Goal: Browse casually

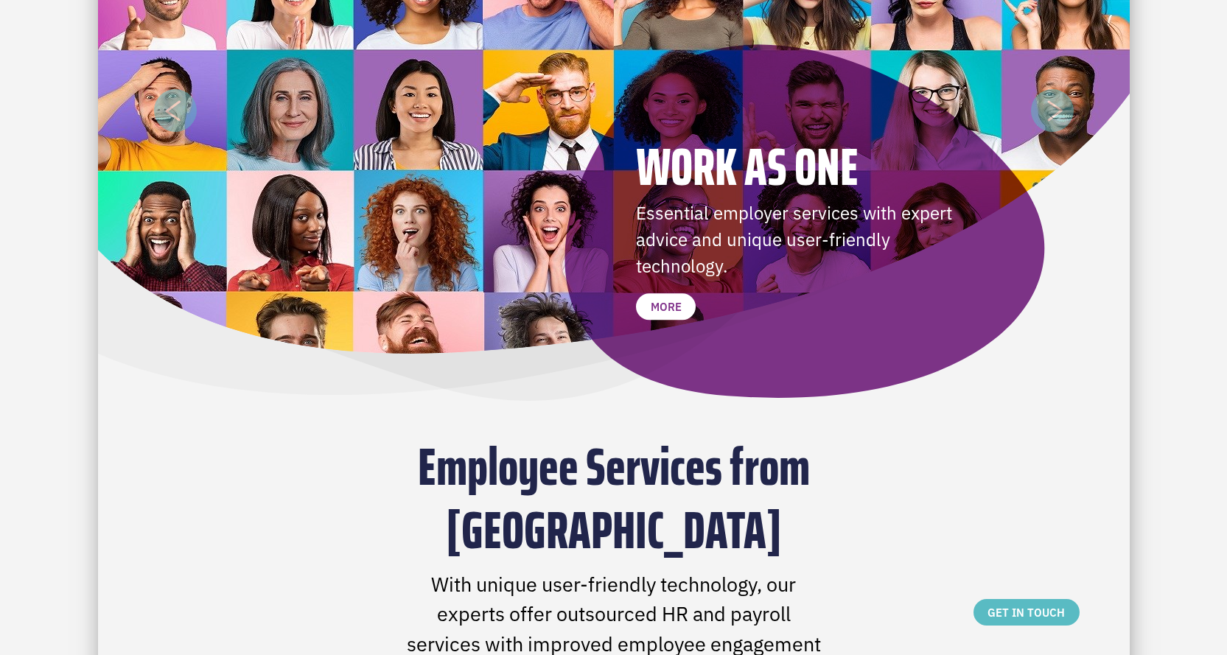
scroll to position [442, 0]
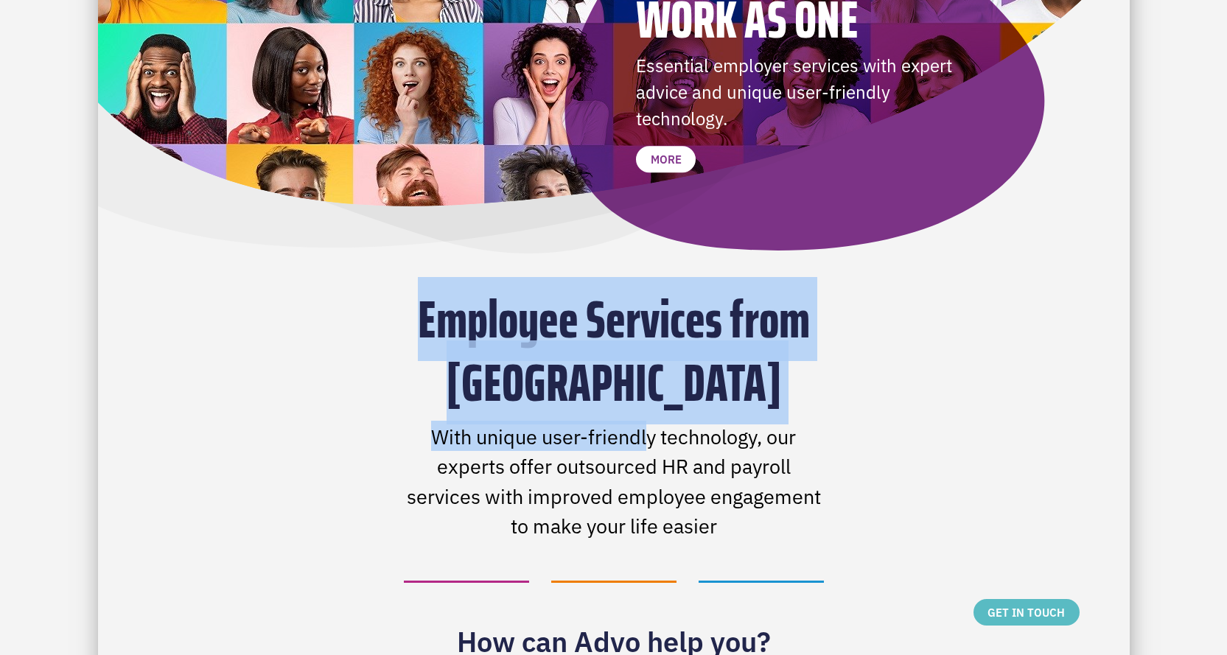
drag, startPoint x: 422, startPoint y: 309, endPoint x: 648, endPoint y: 421, distance: 252.4
click at [648, 421] on div "Employee Services from [GEOGRAPHIC_DATA] With unique user-friendly technology, …" at bounding box center [614, 413] width 420 height 253
click at [648, 421] on p "With unique user-friendly technology, our experts offer outsourced HR and payro…" at bounding box center [614, 480] width 420 height 119
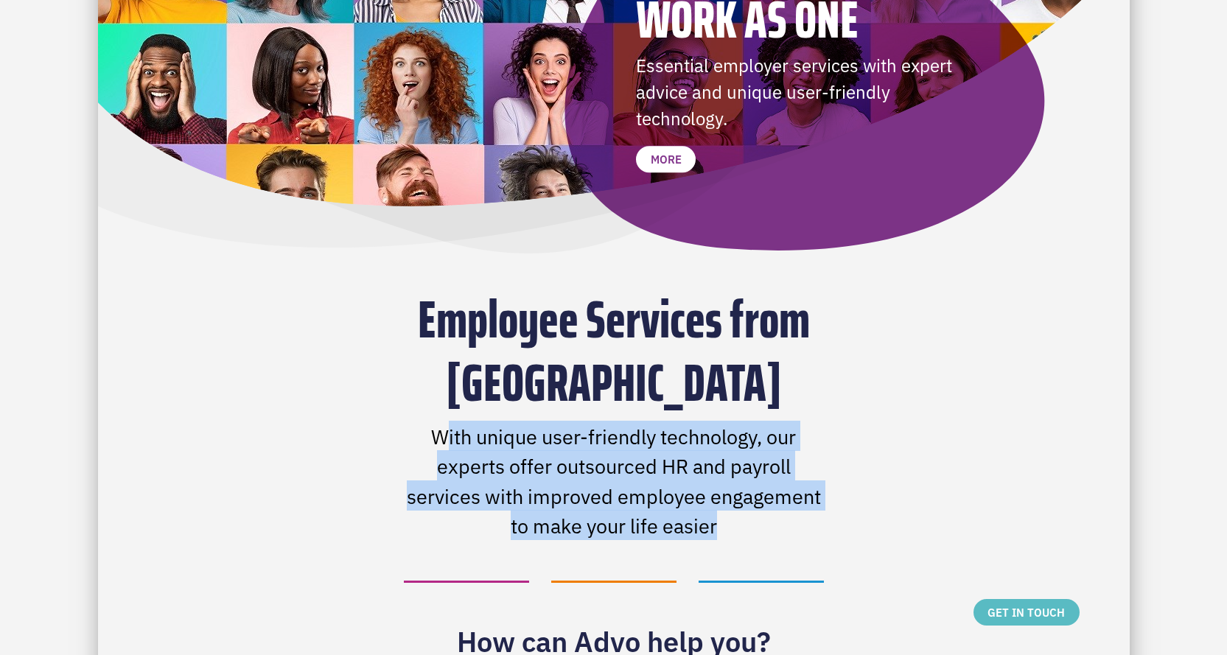
drag, startPoint x: 446, startPoint y: 438, endPoint x: 760, endPoint y: 528, distance: 326.5
click at [760, 528] on p "With unique user-friendly technology, our experts offer outsourced HR and payro…" at bounding box center [614, 480] width 420 height 119
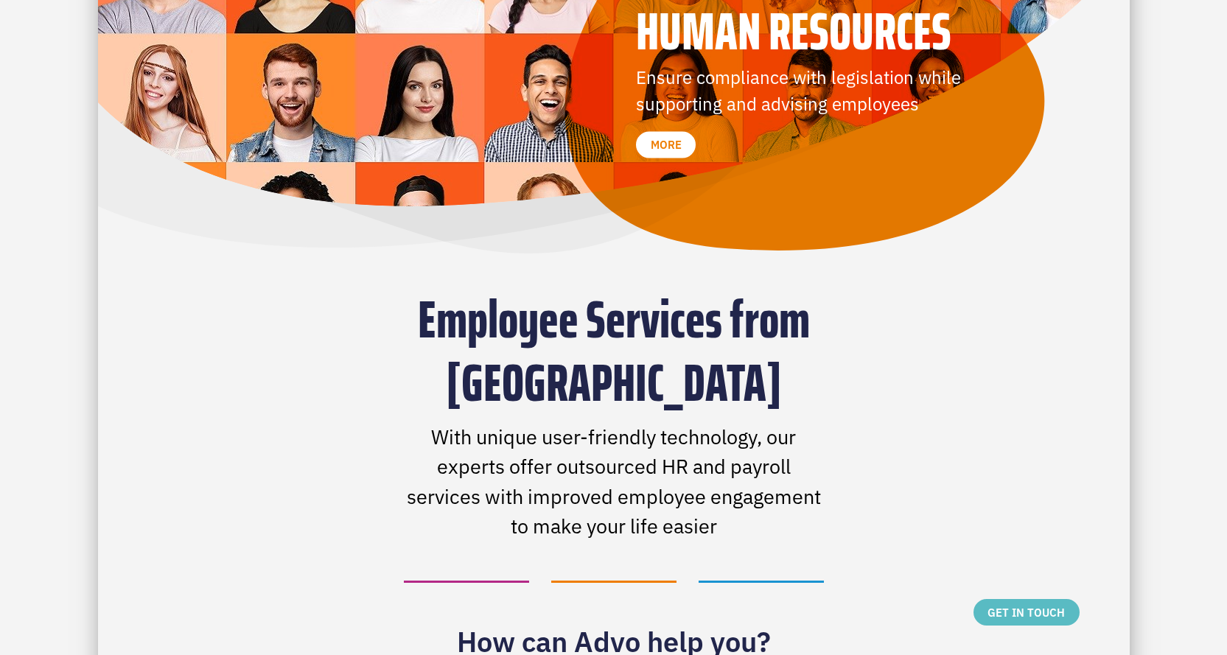
click at [603, 467] on p "With unique user-friendly technology, our experts offer outsourced HR and payro…" at bounding box center [614, 480] width 420 height 119
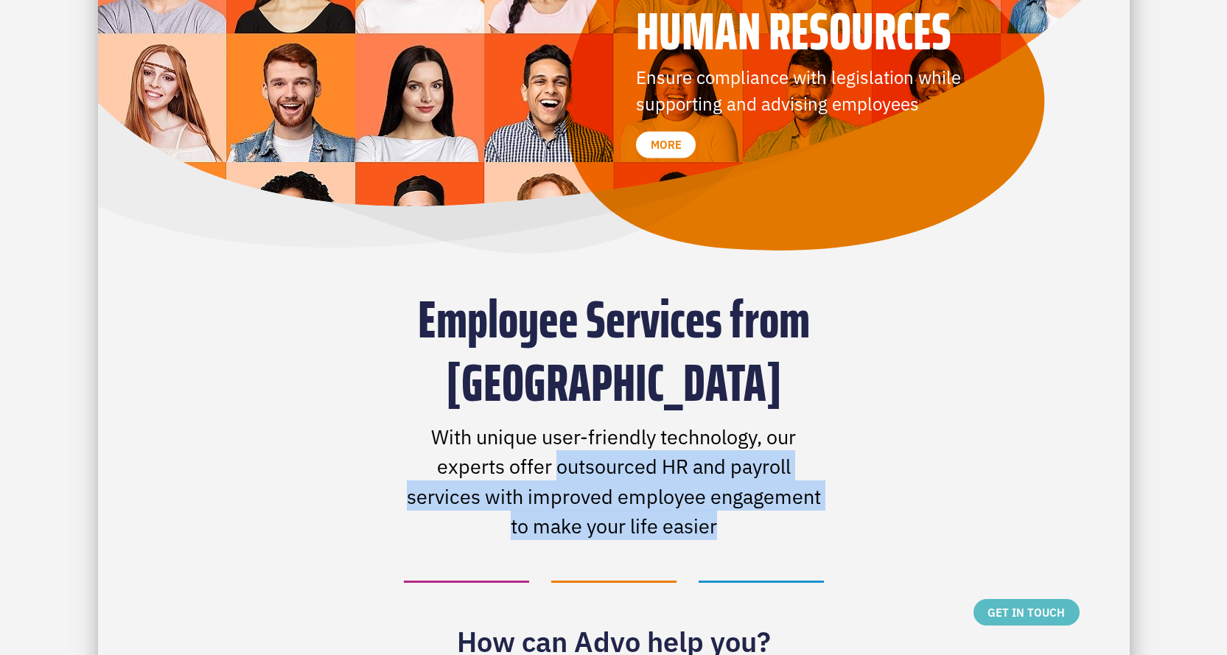
drag, startPoint x: 603, startPoint y: 467, endPoint x: 762, endPoint y: 523, distance: 168.0
click at [762, 523] on p "With unique user-friendly technology, our experts offer outsourced HR and payro…" at bounding box center [614, 480] width 420 height 119
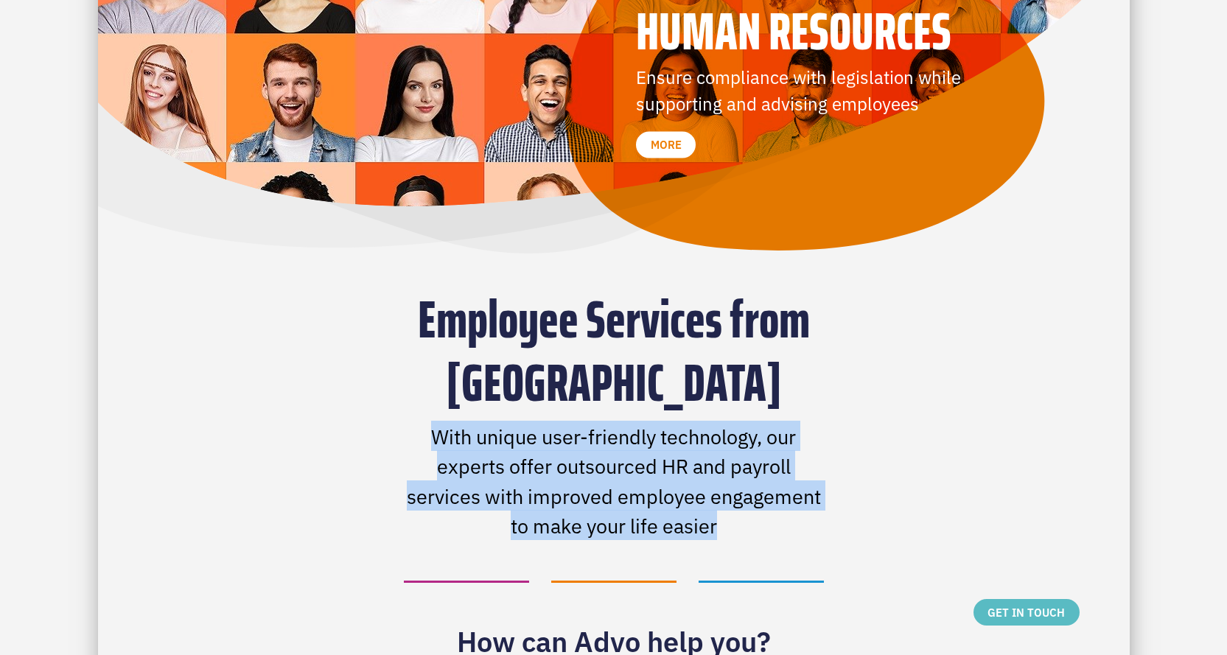
drag, startPoint x: 750, startPoint y: 527, endPoint x: 394, endPoint y: 433, distance: 367.9
click at [394, 433] on div "Employee Services from [GEOGRAPHIC_DATA] With unique user-friendly technology, …" at bounding box center [614, 413] width 442 height 253
click at [449, 442] on p "With unique user-friendly technology, our experts offer outsourced HR and payro…" at bounding box center [614, 480] width 420 height 119
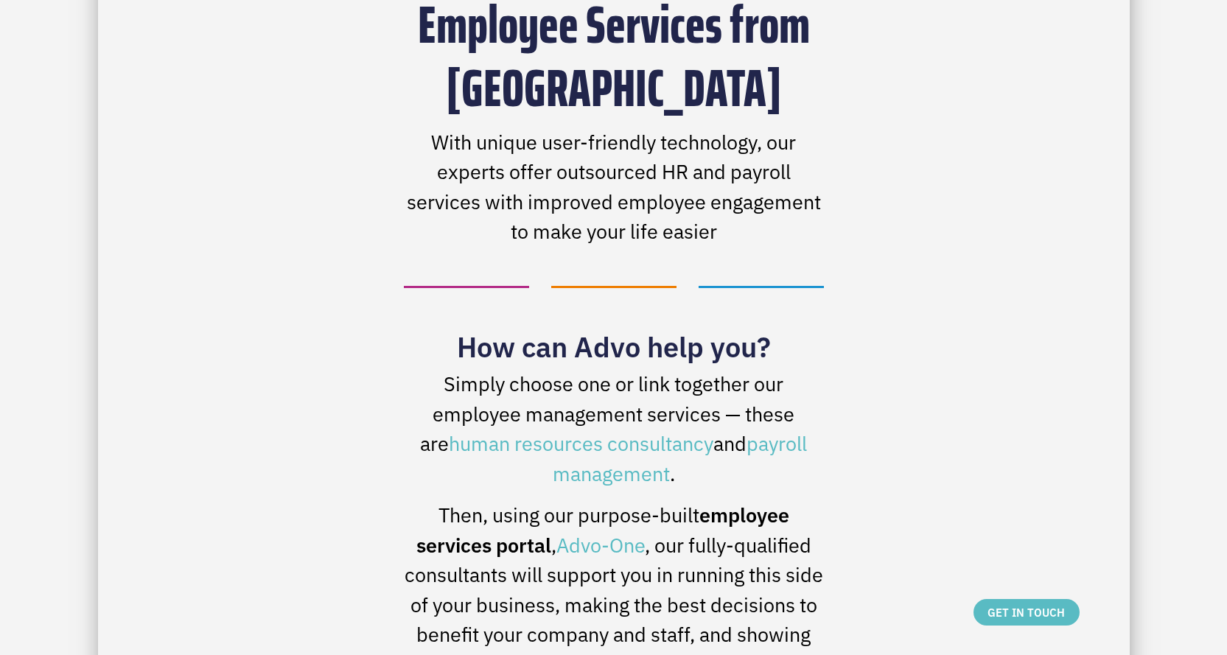
scroll to position [810, 0]
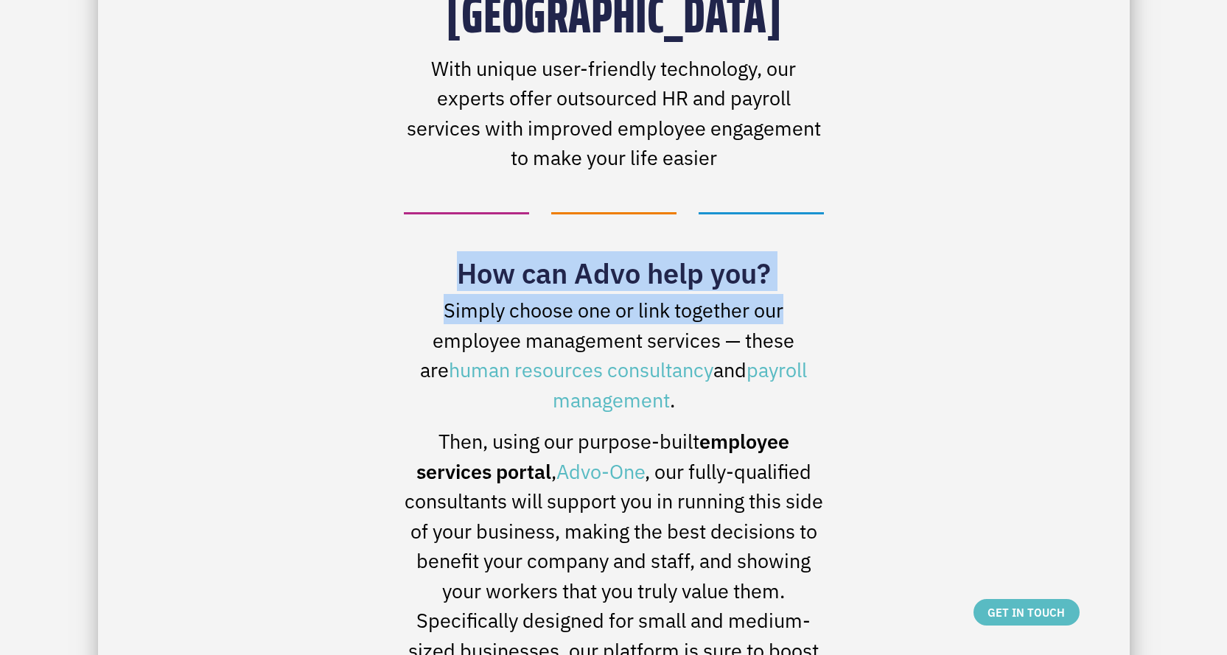
drag, startPoint x: 460, startPoint y: 268, endPoint x: 791, endPoint y: 304, distance: 332.0
click at [791, 304] on div "How can Advo help you? Simply choose one or link together our employee manageme…" at bounding box center [614, 525] width 420 height 541
click at [798, 302] on p "Simply choose one or link together our employee management services — these are…" at bounding box center [614, 353] width 420 height 119
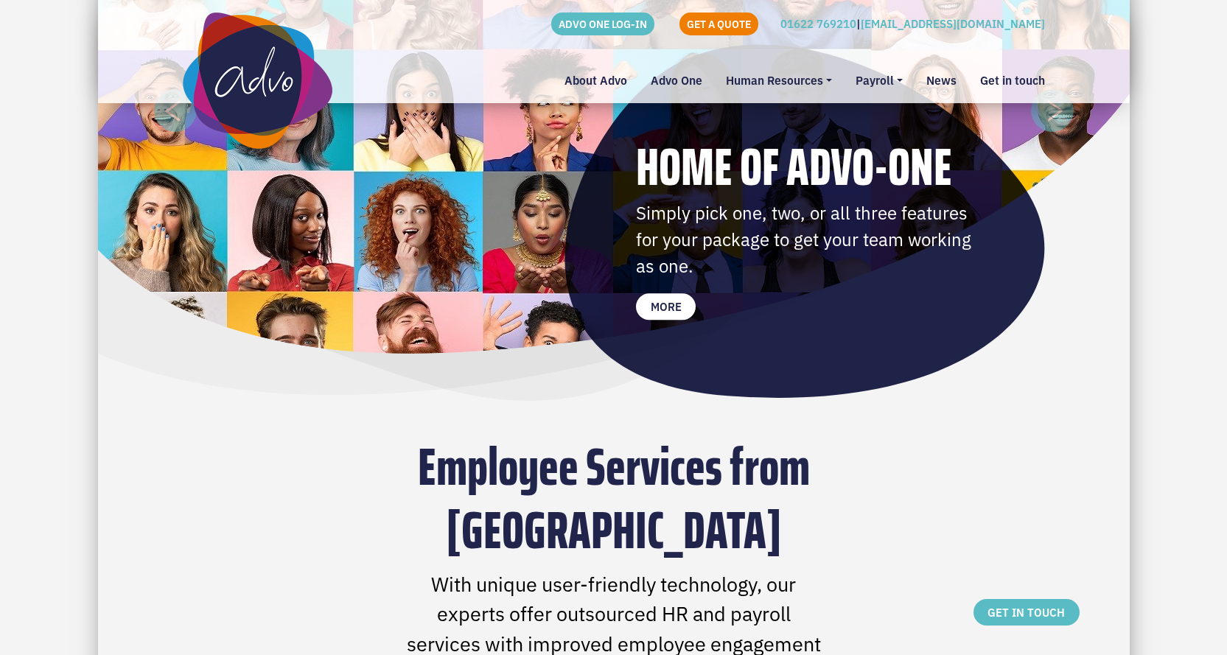
scroll to position [0, 0]
